Goal: Use online tool/utility: Use online tool/utility

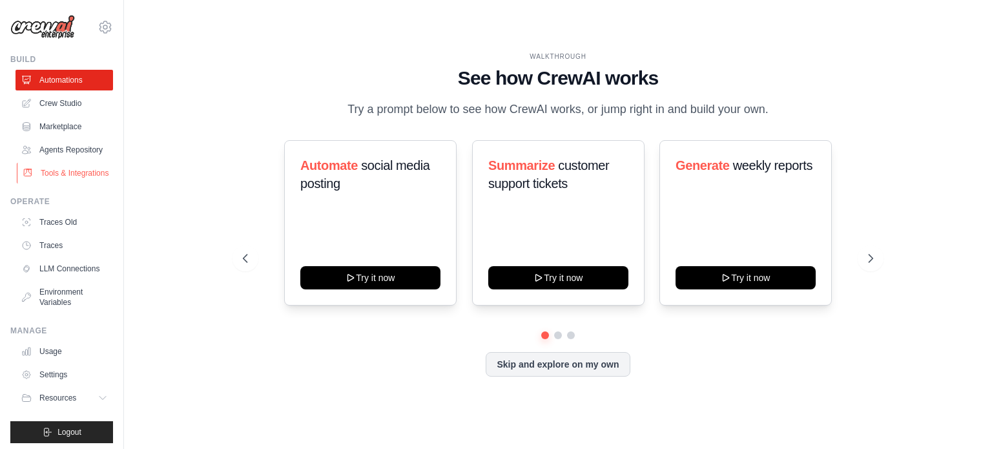
click at [52, 183] on link "Tools & Integrations" at bounding box center [66, 173] width 98 height 21
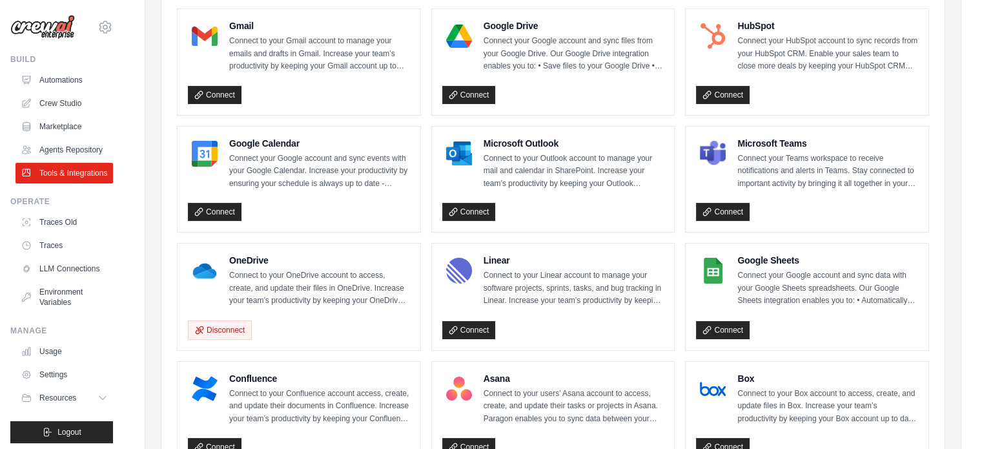
scroll to position [258, 0]
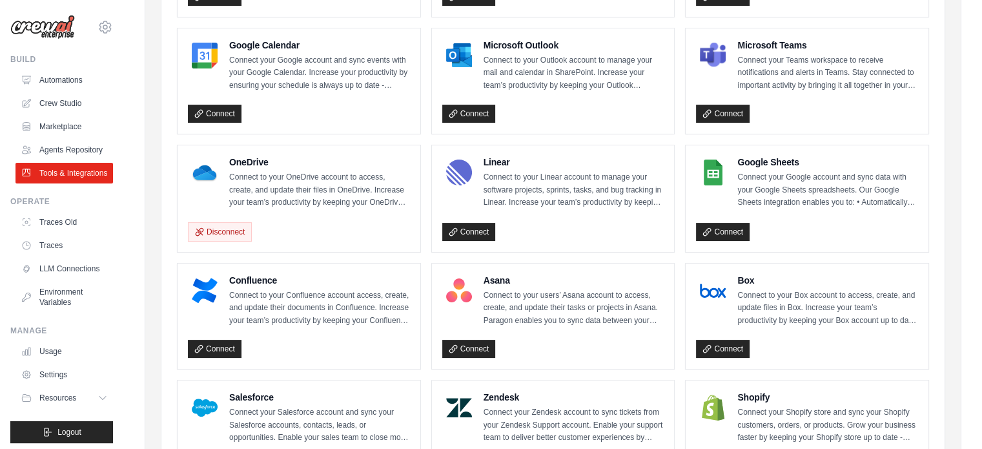
click at [250, 186] on p "Connect to your OneDrive account to access, create, and update their files in O…" at bounding box center [319, 190] width 181 height 38
click at [241, 171] on p "Connect to your OneDrive account to access, create, and update their files in O…" at bounding box center [319, 190] width 181 height 38
click at [241, 156] on h4 "OneDrive" at bounding box center [319, 162] width 181 height 13
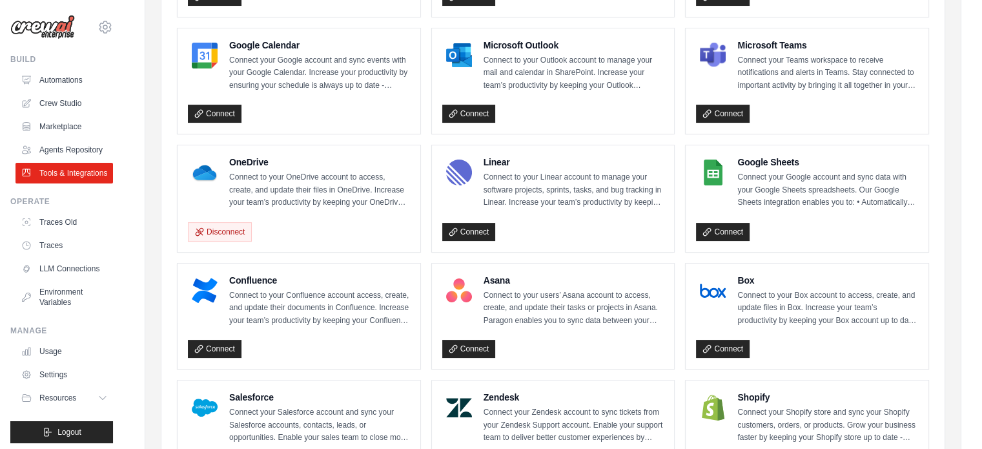
click at [264, 193] on p "Connect to your OneDrive account to access, create, and update their files in O…" at bounding box center [319, 190] width 181 height 38
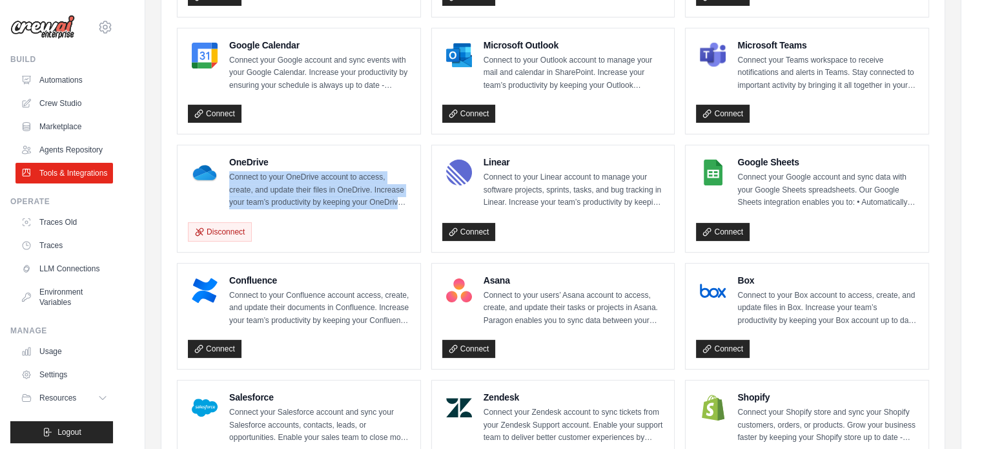
click at [264, 193] on p "Connect to your OneDrive account to access, create, and update their files in O…" at bounding box center [319, 190] width 181 height 38
click at [264, 205] on p "Connect to your OneDrive account to access, create, and update their files in O…" at bounding box center [319, 190] width 181 height 38
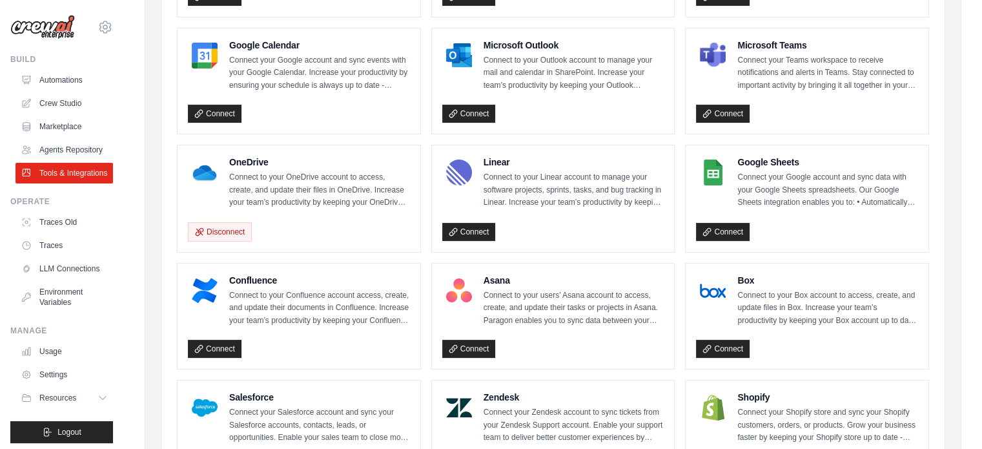
click at [327, 183] on p "Connect to your OneDrive account to access, create, and update their files in O…" at bounding box center [319, 190] width 181 height 38
click at [224, 230] on button "Disconnect" at bounding box center [220, 231] width 64 height 19
click at [228, 229] on button "Disconnect" at bounding box center [220, 231] width 64 height 19
click at [210, 229] on link "Connect" at bounding box center [215, 231] width 54 height 18
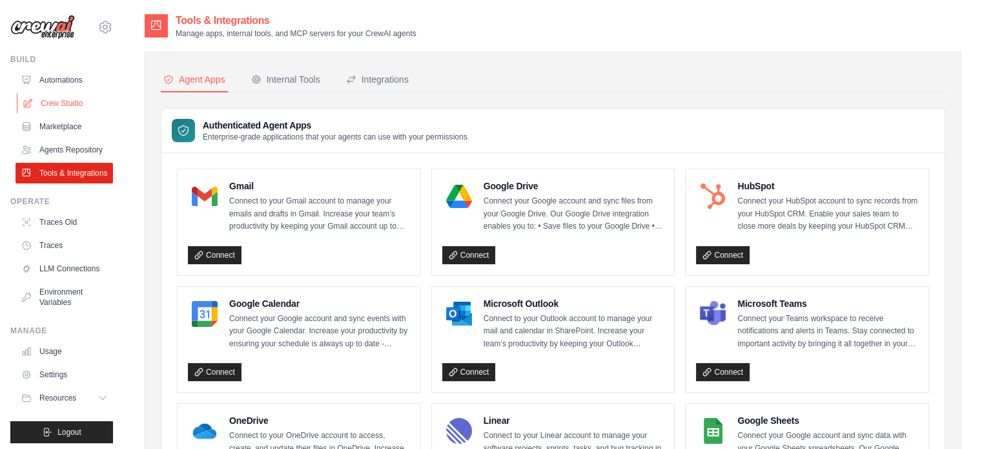
click at [57, 104] on link "Crew Studio" at bounding box center [66, 103] width 98 height 21
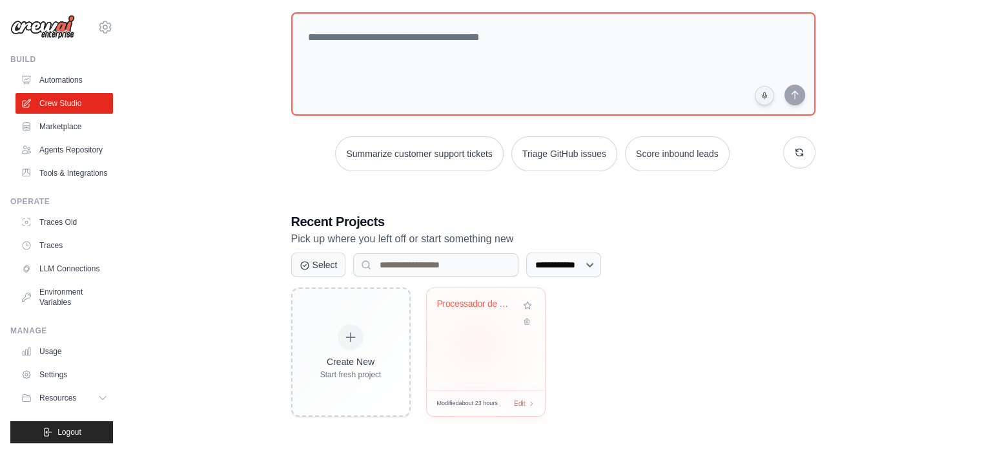
click at [476, 343] on div "Processador de Documentos Fiscais" at bounding box center [486, 339] width 118 height 102
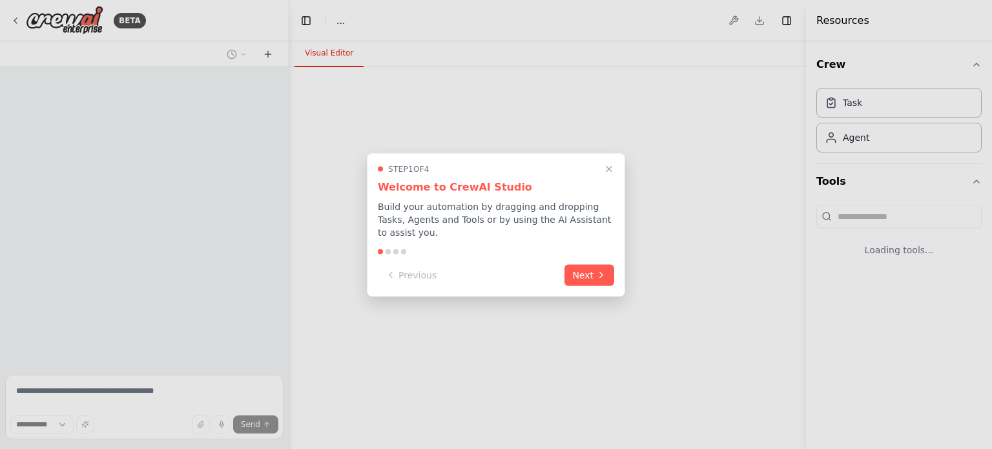
select select "****"
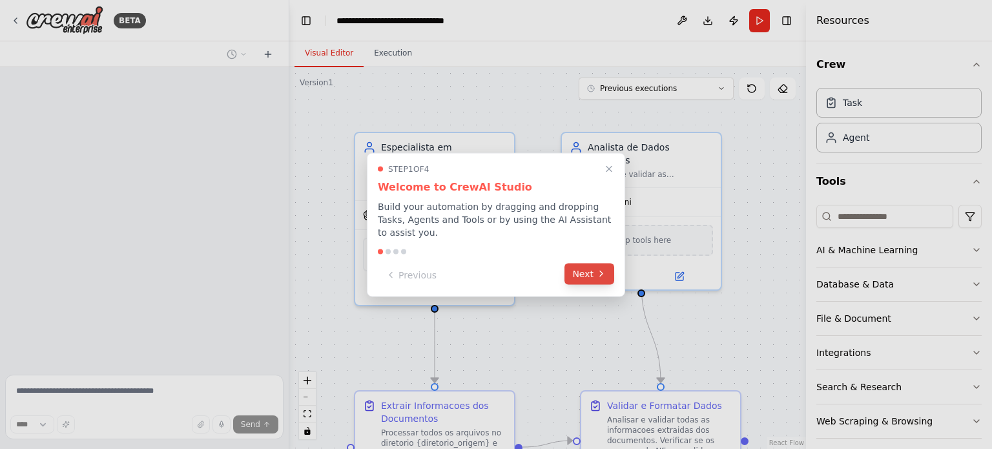
click at [587, 264] on button "Next" at bounding box center [590, 273] width 50 height 21
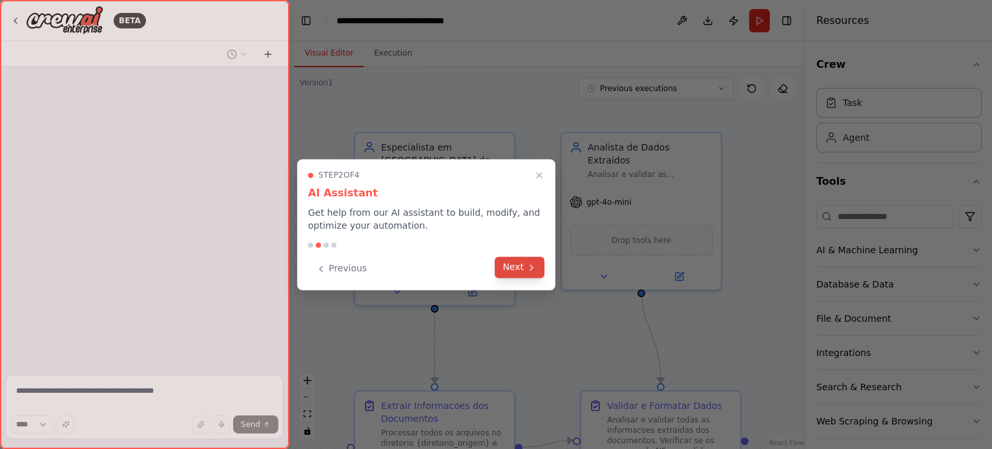
click at [519, 263] on button "Next" at bounding box center [520, 266] width 50 height 21
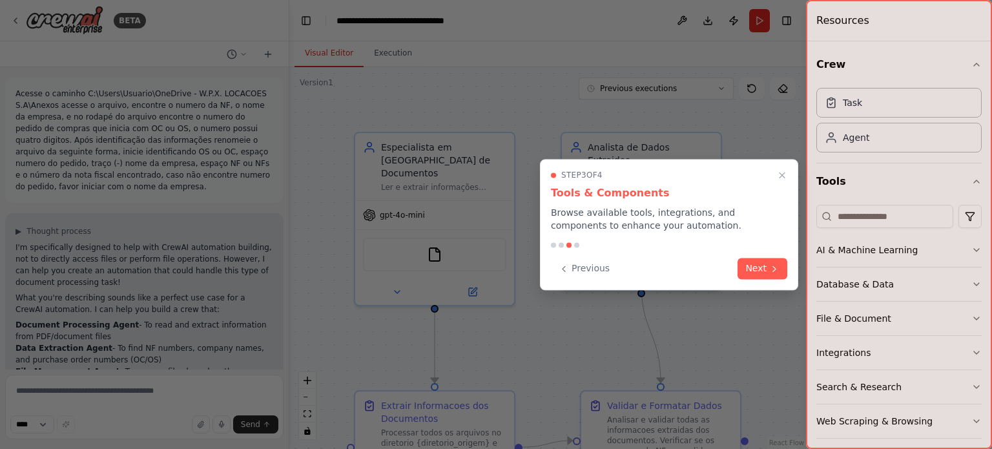
scroll to position [3400, 0]
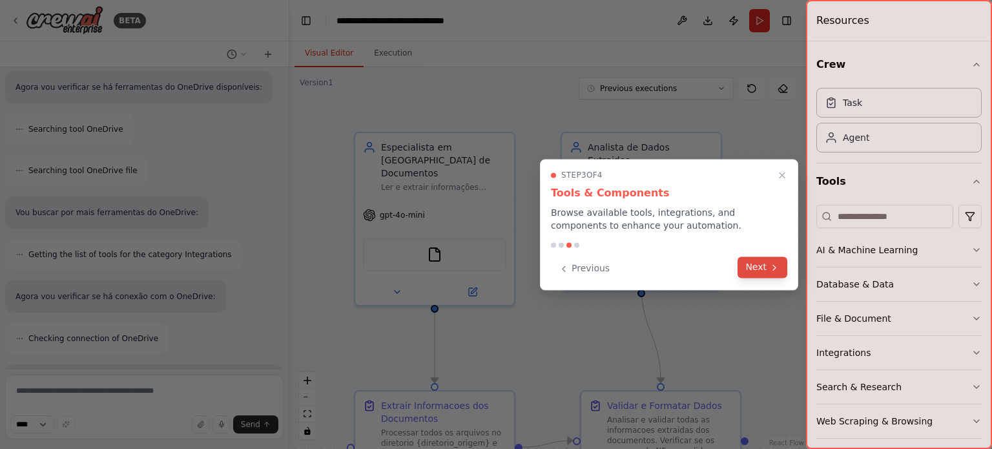
click at [756, 265] on button "Next" at bounding box center [763, 266] width 50 height 21
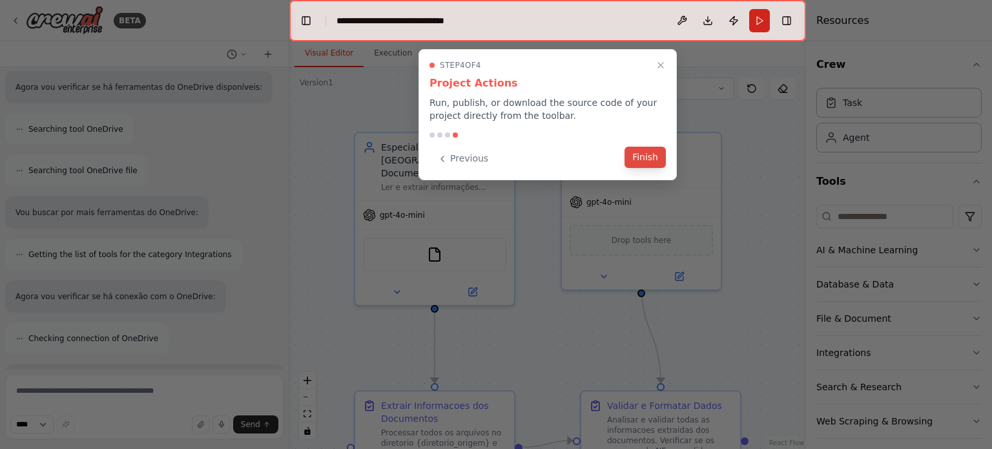
click at [641, 160] on button "Finish" at bounding box center [645, 157] width 41 height 21
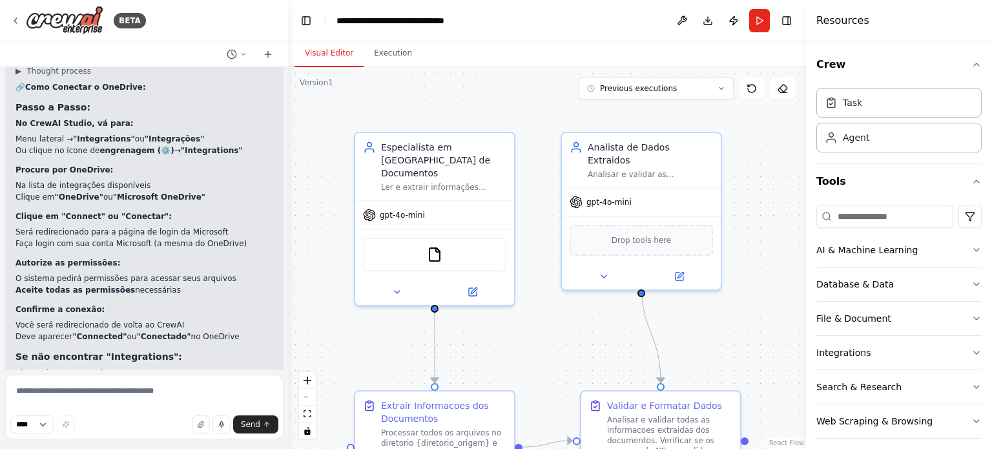
scroll to position [4171, 0]
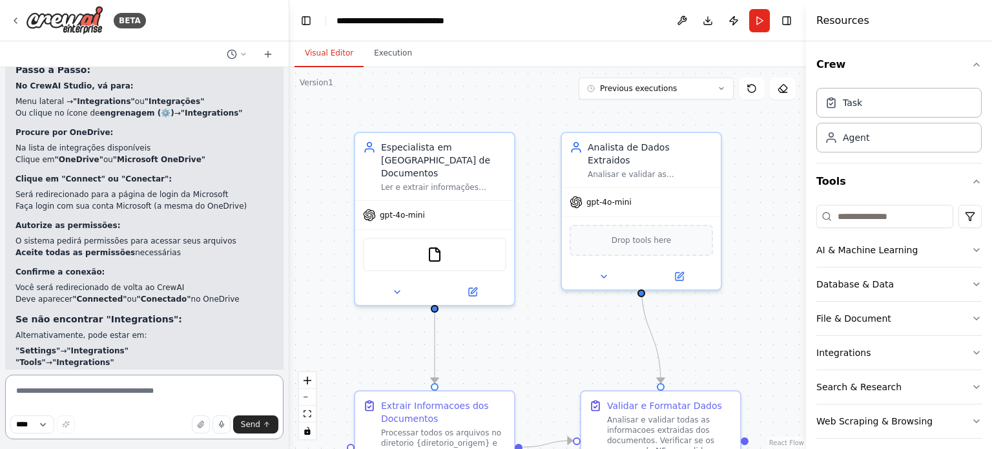
click at [98, 389] on textarea at bounding box center [144, 407] width 278 height 65
